Goal: Navigation & Orientation: Find specific page/section

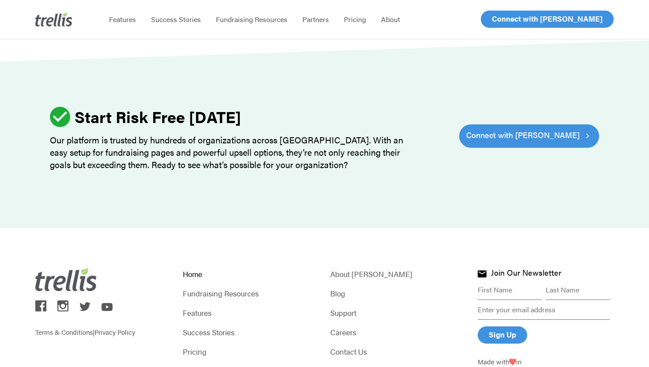
scroll to position [2730, 0]
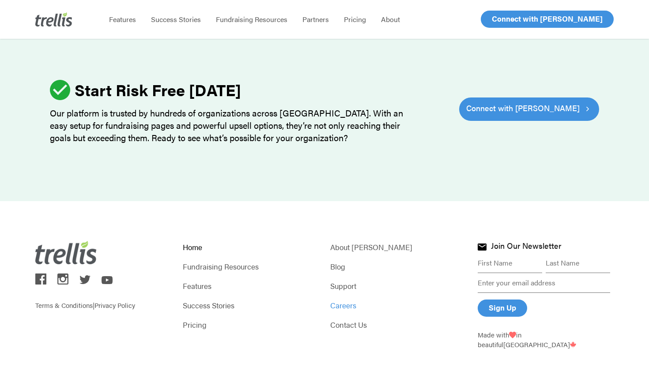
click at [351, 299] on link "Careers" at bounding box center [398, 305] width 136 height 12
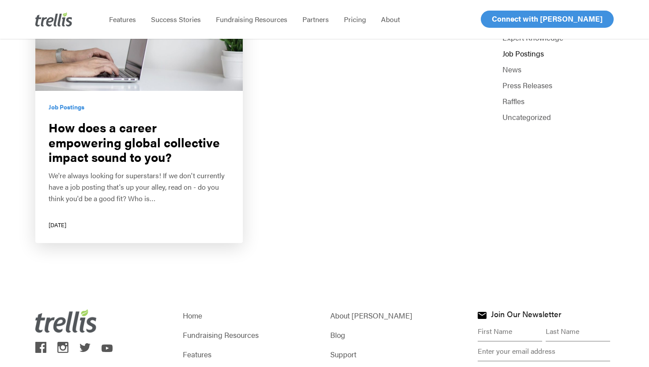
scroll to position [198, 0]
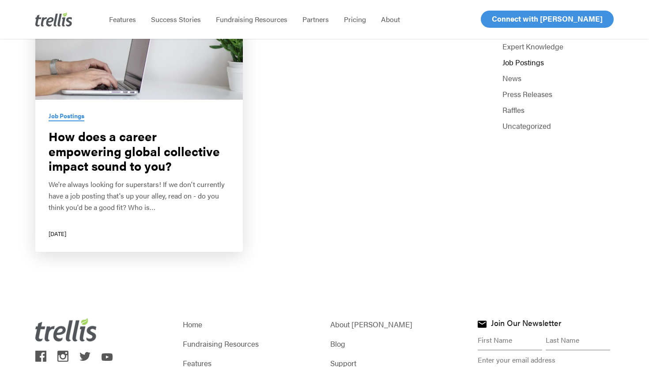
click at [77, 117] on link "Job Postings" at bounding box center [67, 116] width 36 height 8
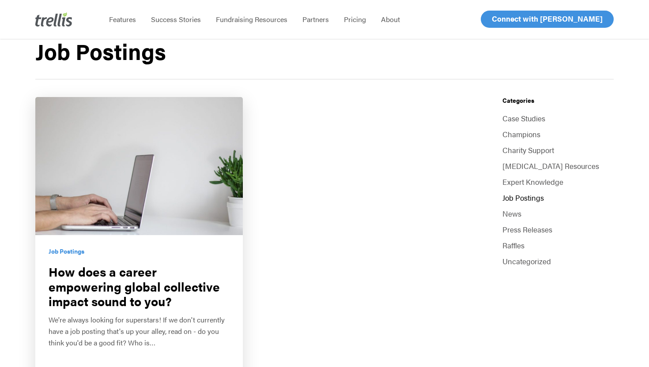
scroll to position [57, 0]
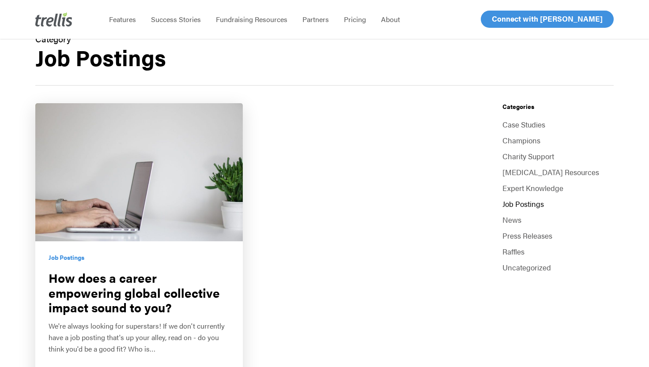
click at [55, 26] on img at bounding box center [53, 19] width 37 height 14
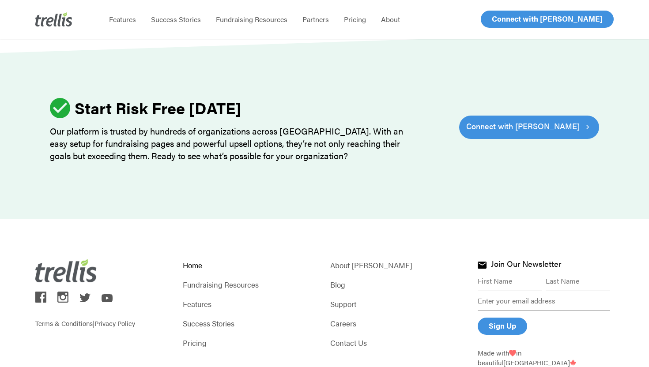
scroll to position [2730, 0]
